Goal: Find specific page/section: Find specific page/section

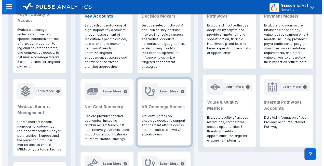
scroll to position [254, 0]
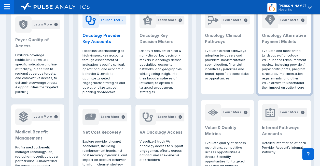
click at [282, 38] on h2 "Oncology Alternative Payment Models" at bounding box center [284, 38] width 45 height 12
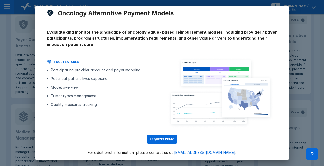
scroll to position [19, 0]
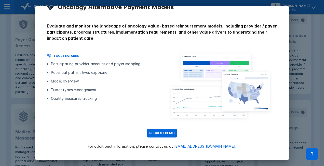
click at [232, 91] on img at bounding box center [219, 84] width 115 height 75
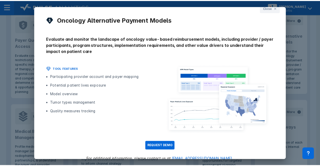
scroll to position [0, 0]
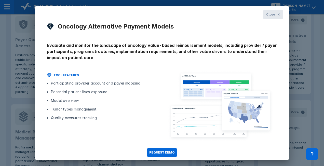
click at [272, 15] on button "Close" at bounding box center [273, 14] width 20 height 9
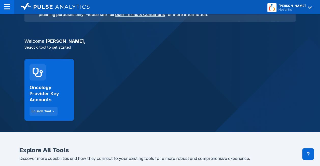
scroll to position [51, 0]
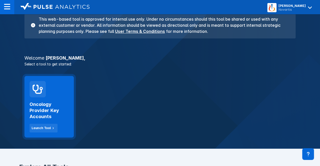
click at [42, 106] on h2 "Oncology Provider Key Accounts" at bounding box center [49, 110] width 39 height 18
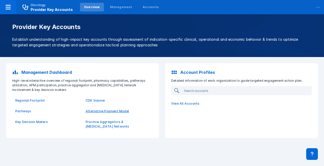
click at [95, 109] on p "Alternative Payment Model" at bounding box center [118, 111] width 64 height 5
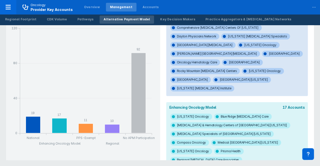
scroll to position [51, 0]
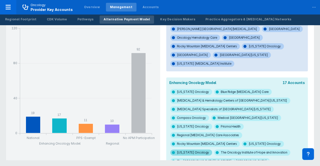
click at [212, 149] on span "[US_STATE] Oncology" at bounding box center [191, 152] width 42 height 6
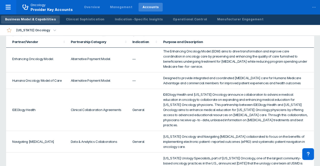
scroll to position [310, 0]
